Goal: Information Seeking & Learning: Learn about a topic

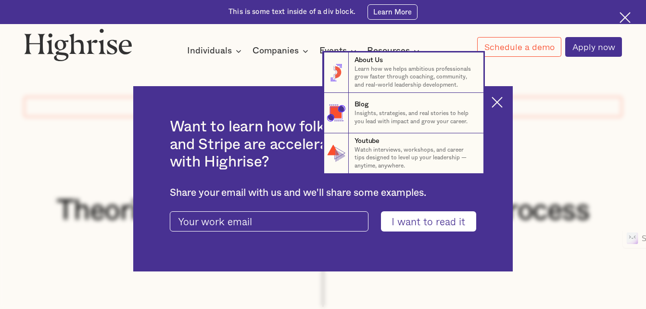
click at [507, 104] on nav "8 About Us Learn how we helps ambitious professionals grow faster through coach…" at bounding box center [323, 112] width 646 height 121
click at [506, 101] on nav "8 About Us Learn how we helps ambitious professionals grow faster through coach…" at bounding box center [323, 112] width 646 height 121
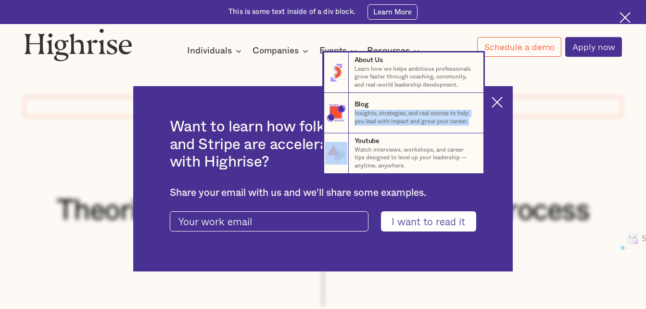
click at [506, 101] on nav "8 About Us Learn how we helps ambitious professionals grow faster through coach…" at bounding box center [323, 112] width 646 height 121
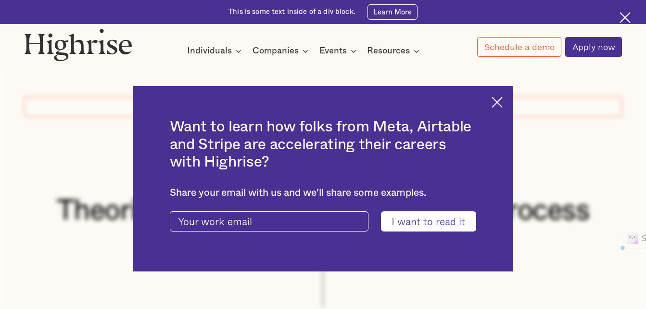
click at [500, 99] on img at bounding box center [497, 102] width 11 height 11
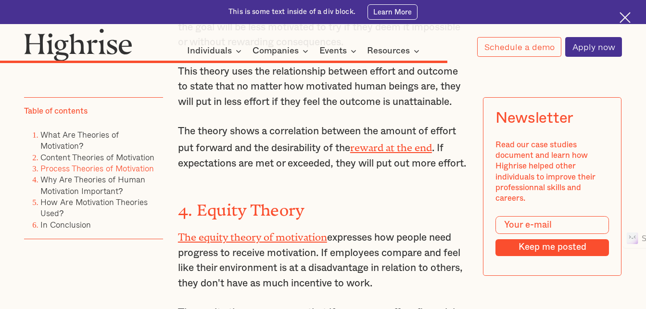
scroll to position [4583, 0]
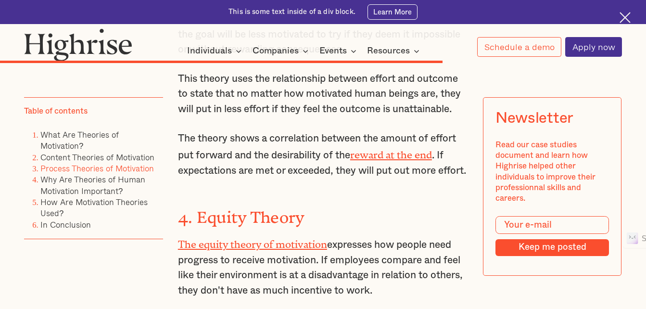
click at [274, 235] on p "The equity theory of motivation expresses how people need progress to receive m…" at bounding box center [323, 266] width 290 height 63
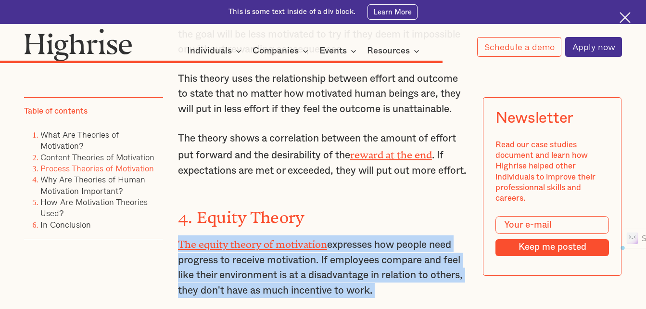
click at [274, 235] on p "The equity theory of motivation expresses how people need progress to receive m…" at bounding box center [323, 266] width 290 height 63
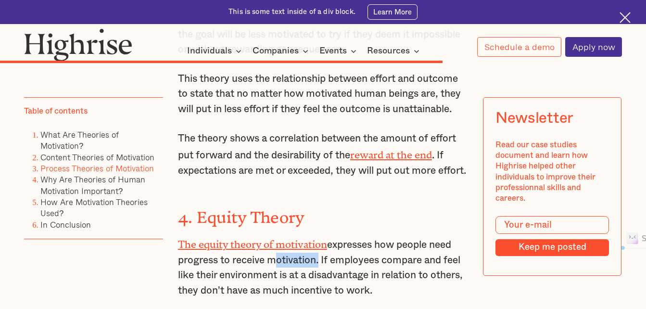
click at [274, 235] on p "The equity theory of motivation expresses how people need progress to receive m…" at bounding box center [323, 266] width 290 height 63
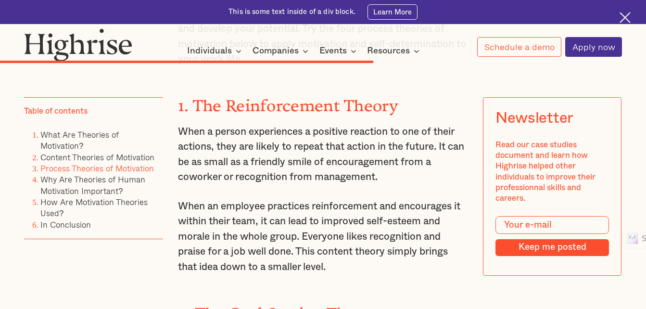
scroll to position [3942, 0]
